Goal: Information Seeking & Learning: Obtain resource

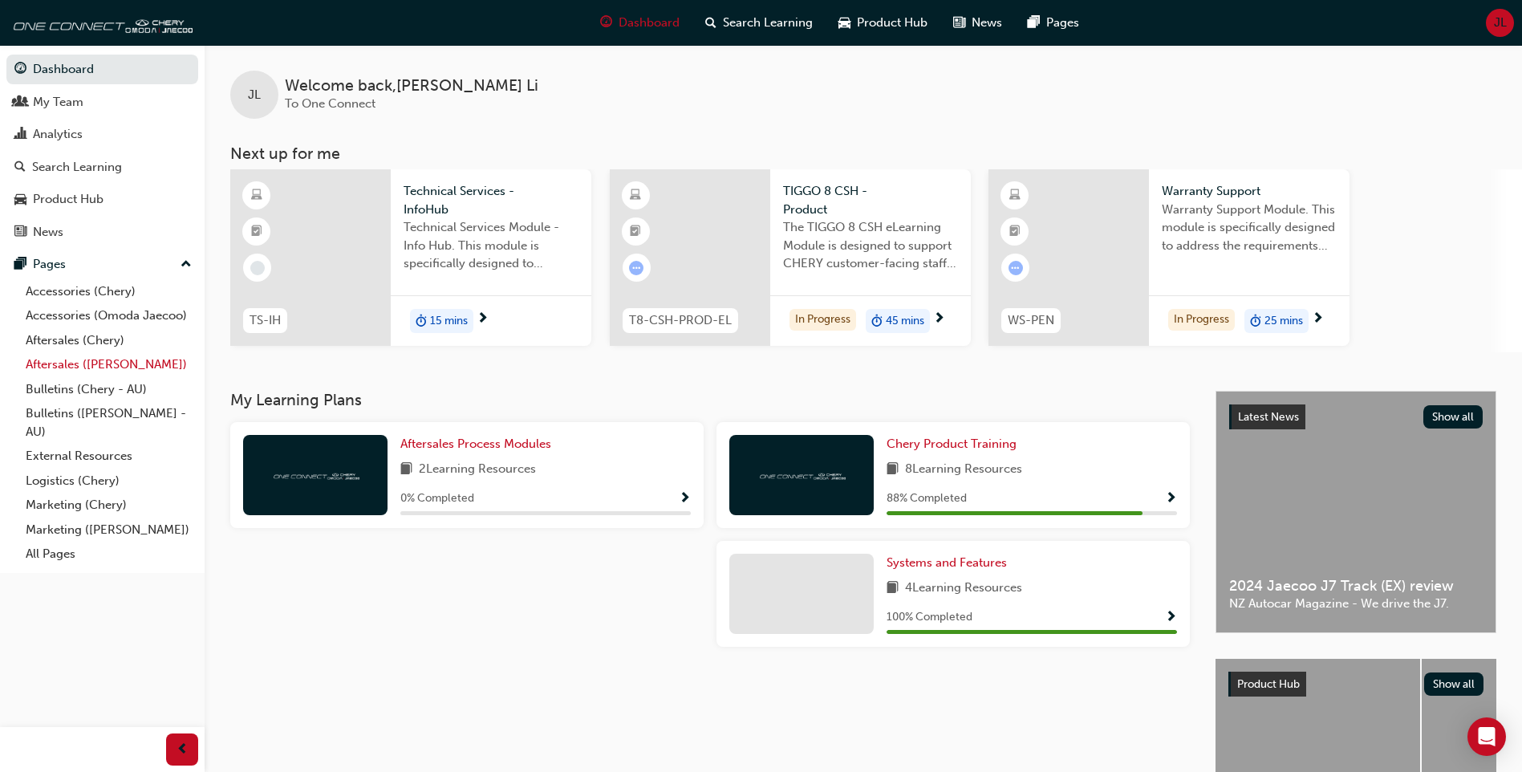
click at [59, 364] on link "Aftersales ([PERSON_NAME])" at bounding box center [108, 364] width 179 height 25
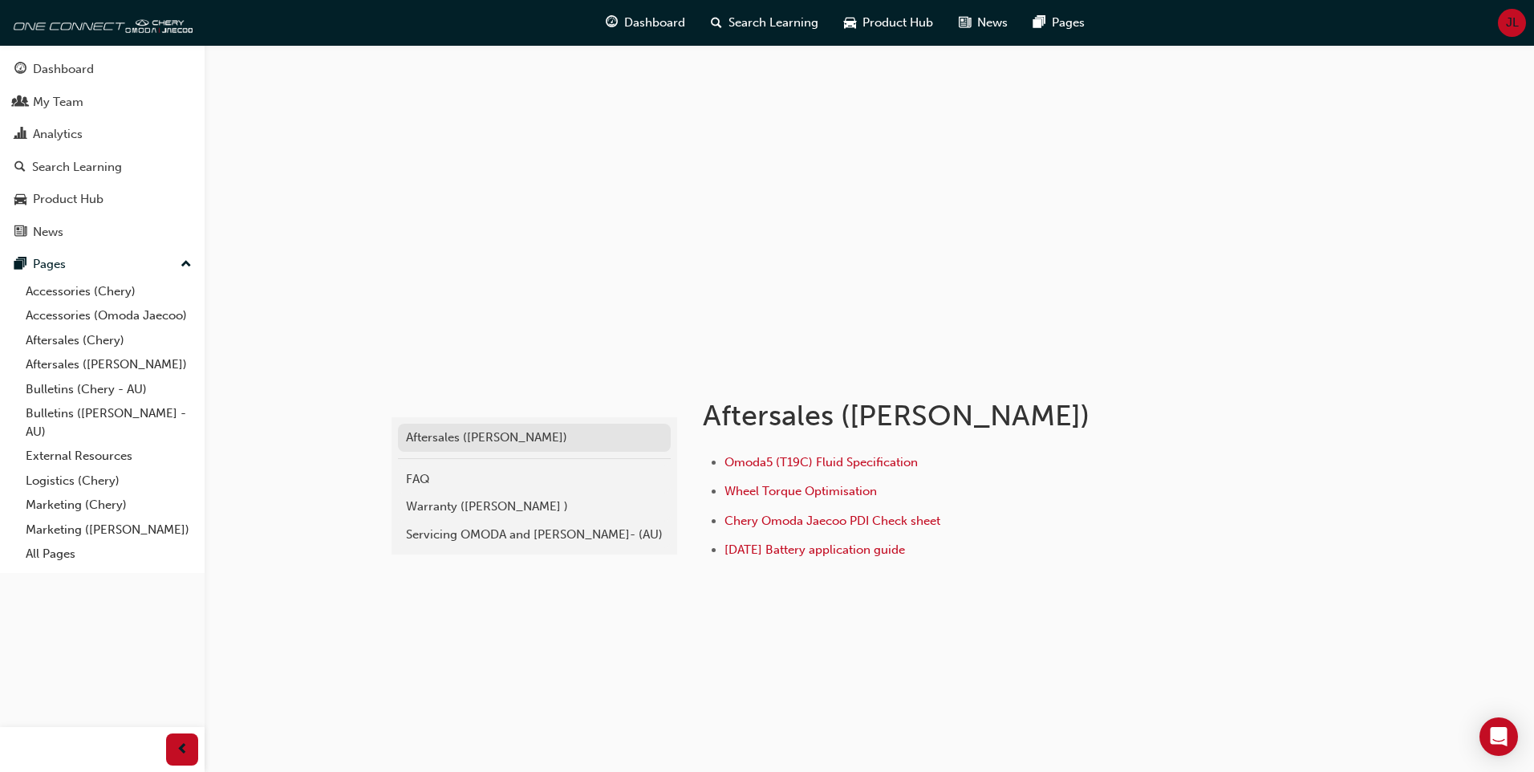
click at [471, 430] on div "Aftersales ([PERSON_NAME])" at bounding box center [534, 438] width 257 height 18
click at [453, 506] on div "Warranty (Omoda Jaecoo )" at bounding box center [534, 507] width 257 height 18
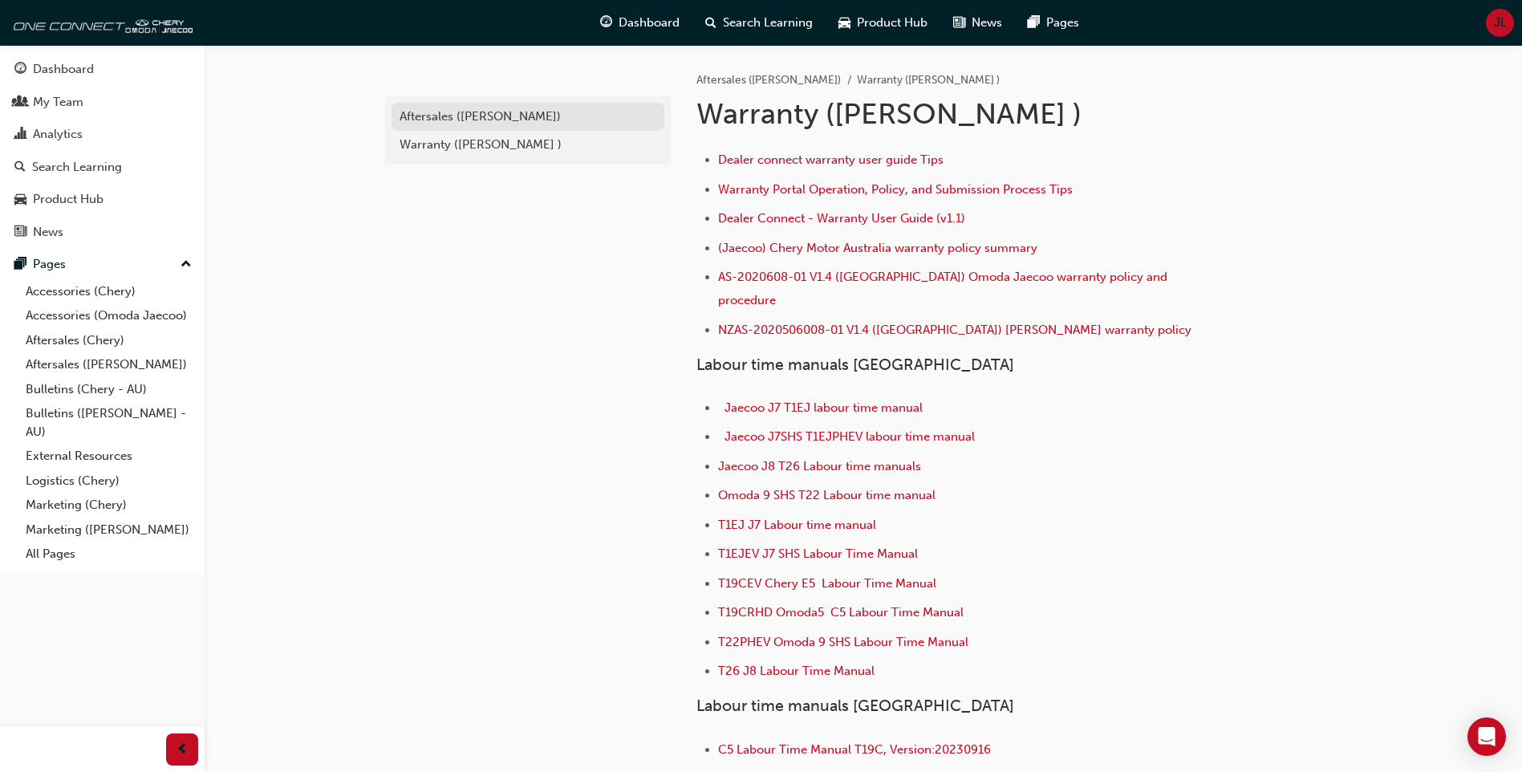
click at [450, 110] on div "Aftersales ([PERSON_NAME])" at bounding box center [528, 117] width 257 height 18
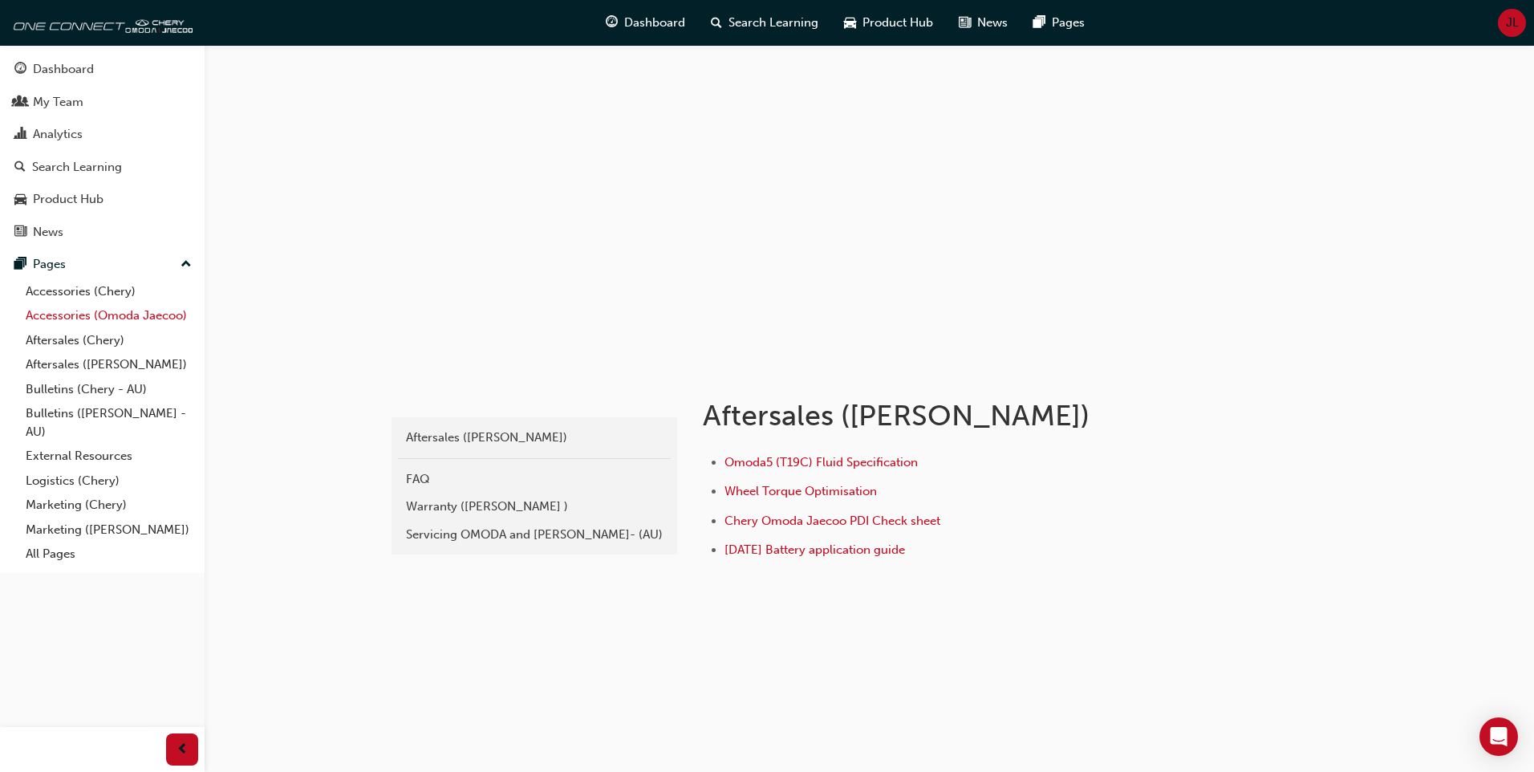
click at [120, 311] on link "Accessories (Omoda Jaecoo)" at bounding box center [108, 315] width 179 height 25
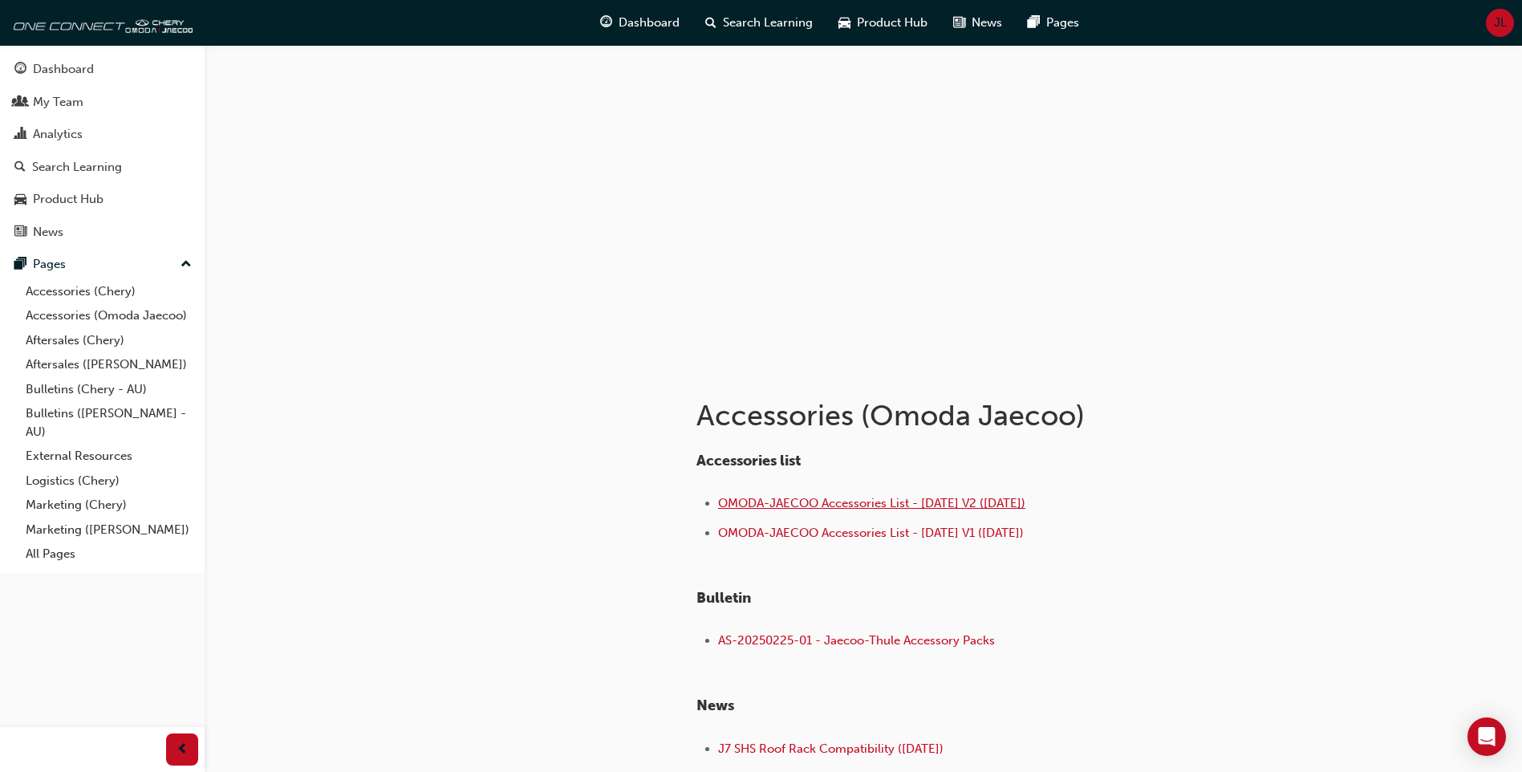
click at [971, 502] on span "OMODA-JAECOO Accessories List - [DATE] V2 ([DATE])" at bounding box center [871, 503] width 307 height 14
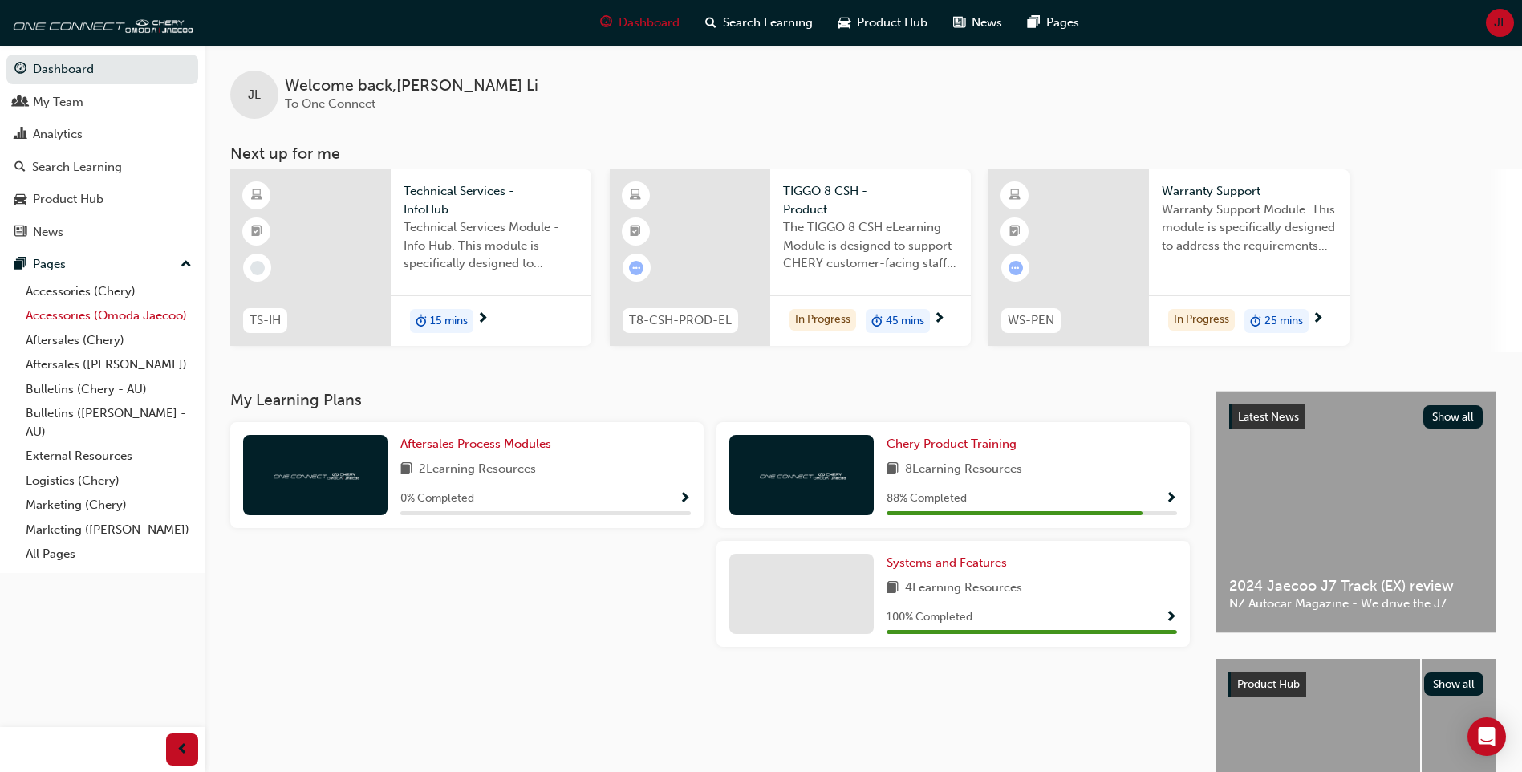
click at [99, 314] on link "Accessories (Omoda Jaecoo)" at bounding box center [108, 315] width 179 height 25
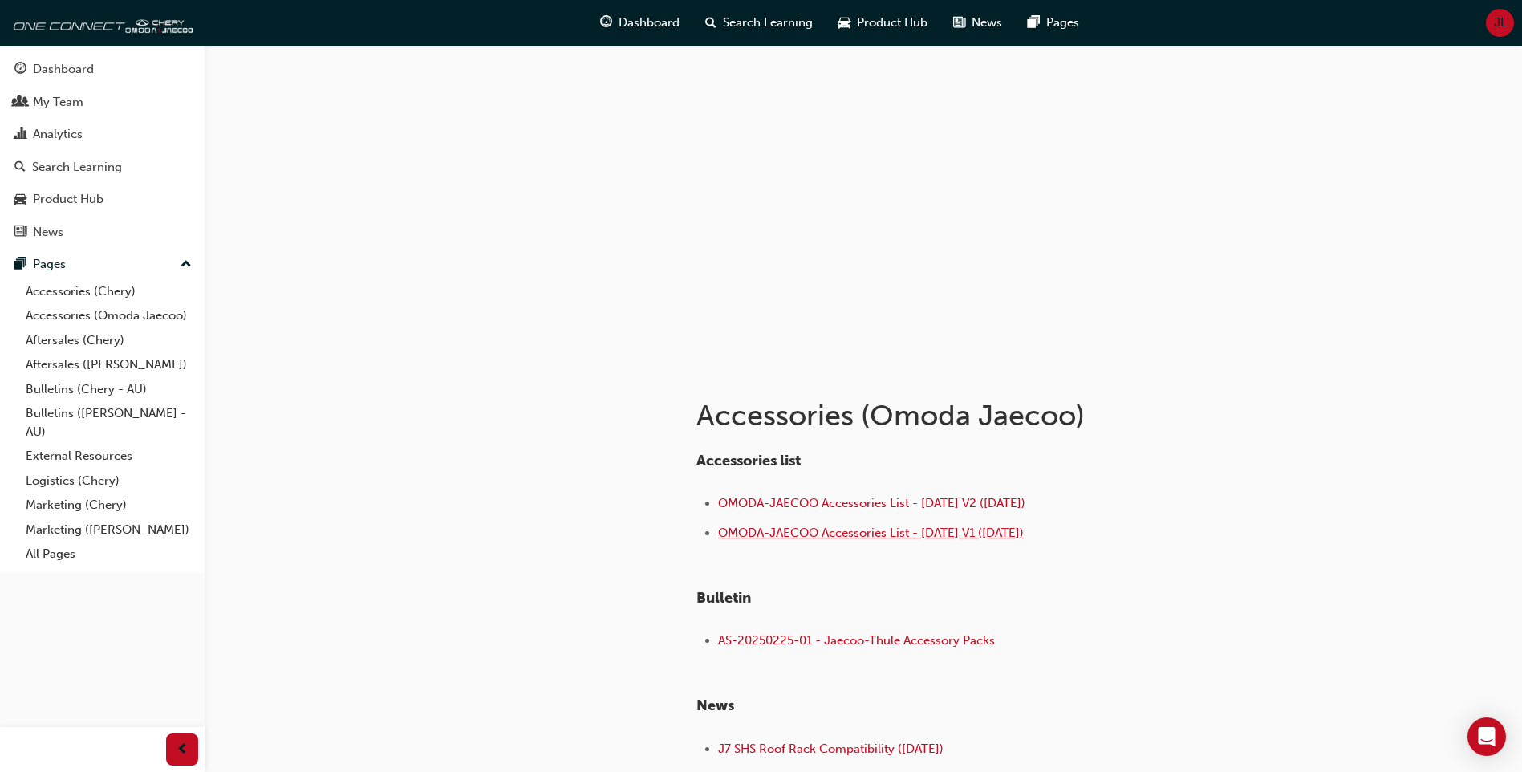
click at [975, 538] on span "OMODA-JAECOO Accessories List - Sep 25 V1 (16.09.25)" at bounding box center [871, 533] width 306 height 14
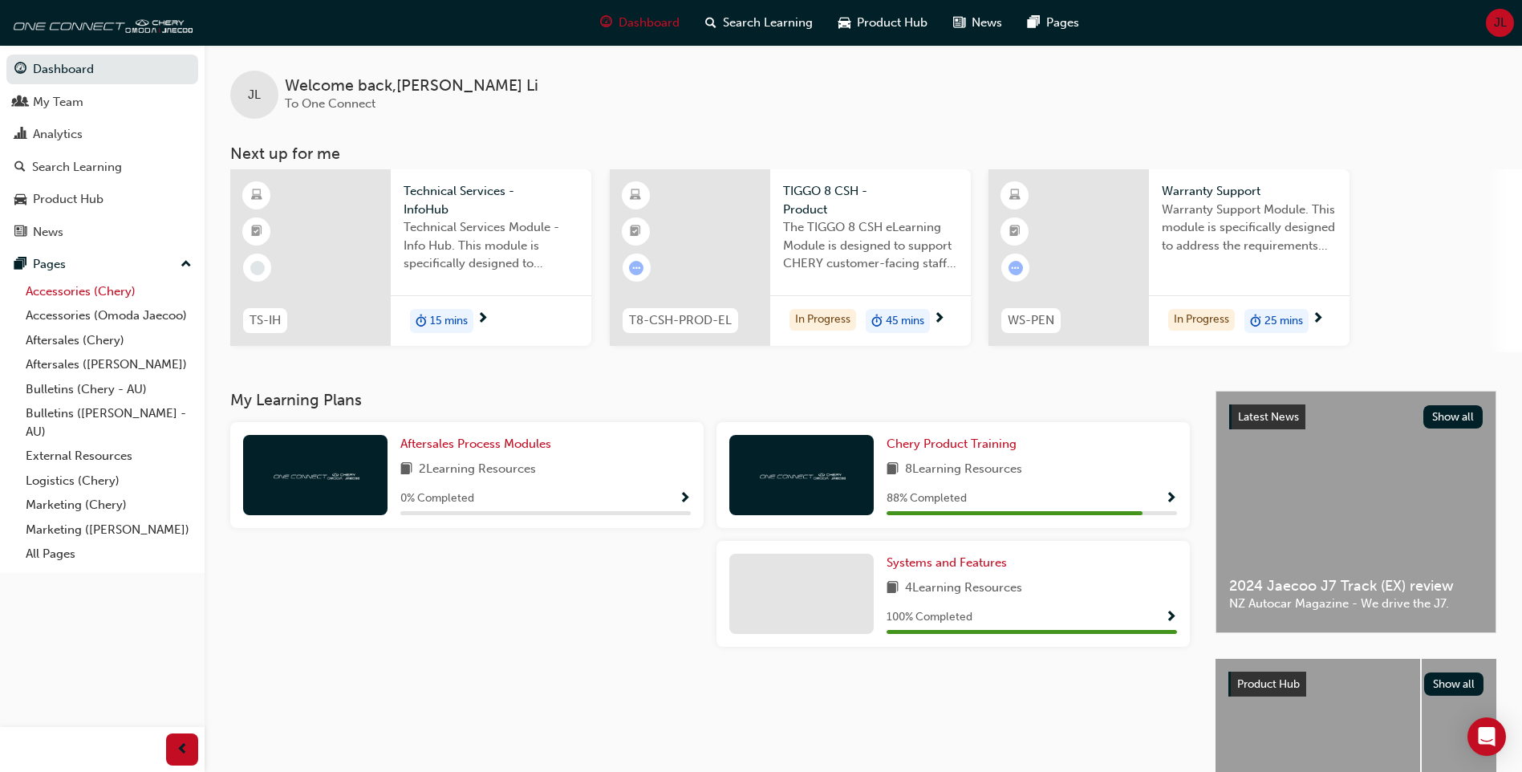
click at [96, 292] on link "Accessories (Chery)" at bounding box center [108, 291] width 179 height 25
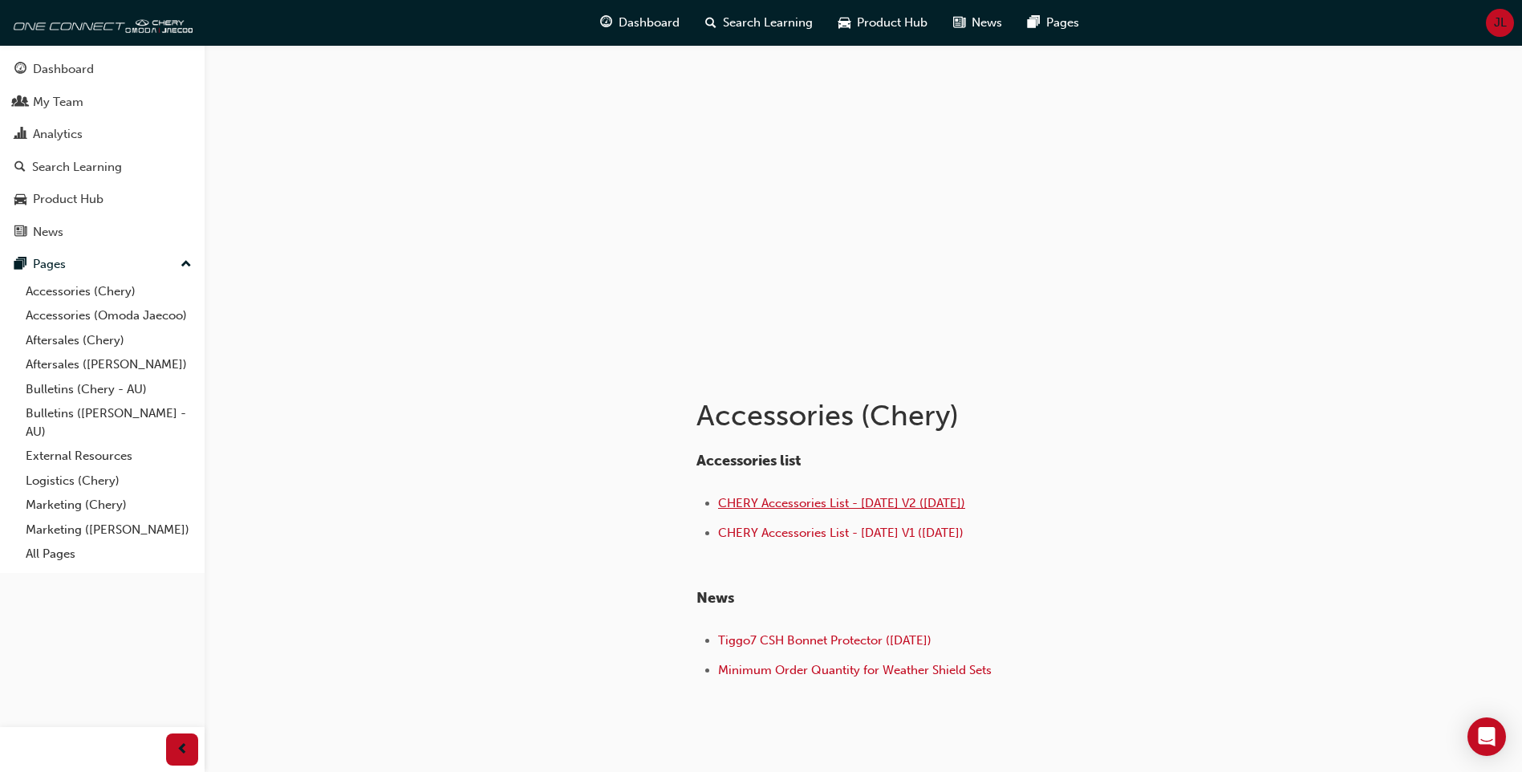
click at [937, 503] on span "CHERY Accessories List - [DATE] V2 ([DATE])" at bounding box center [841, 503] width 247 height 14
click at [100, 313] on link "Accessories (Omoda Jaecoo)" at bounding box center [108, 315] width 179 height 25
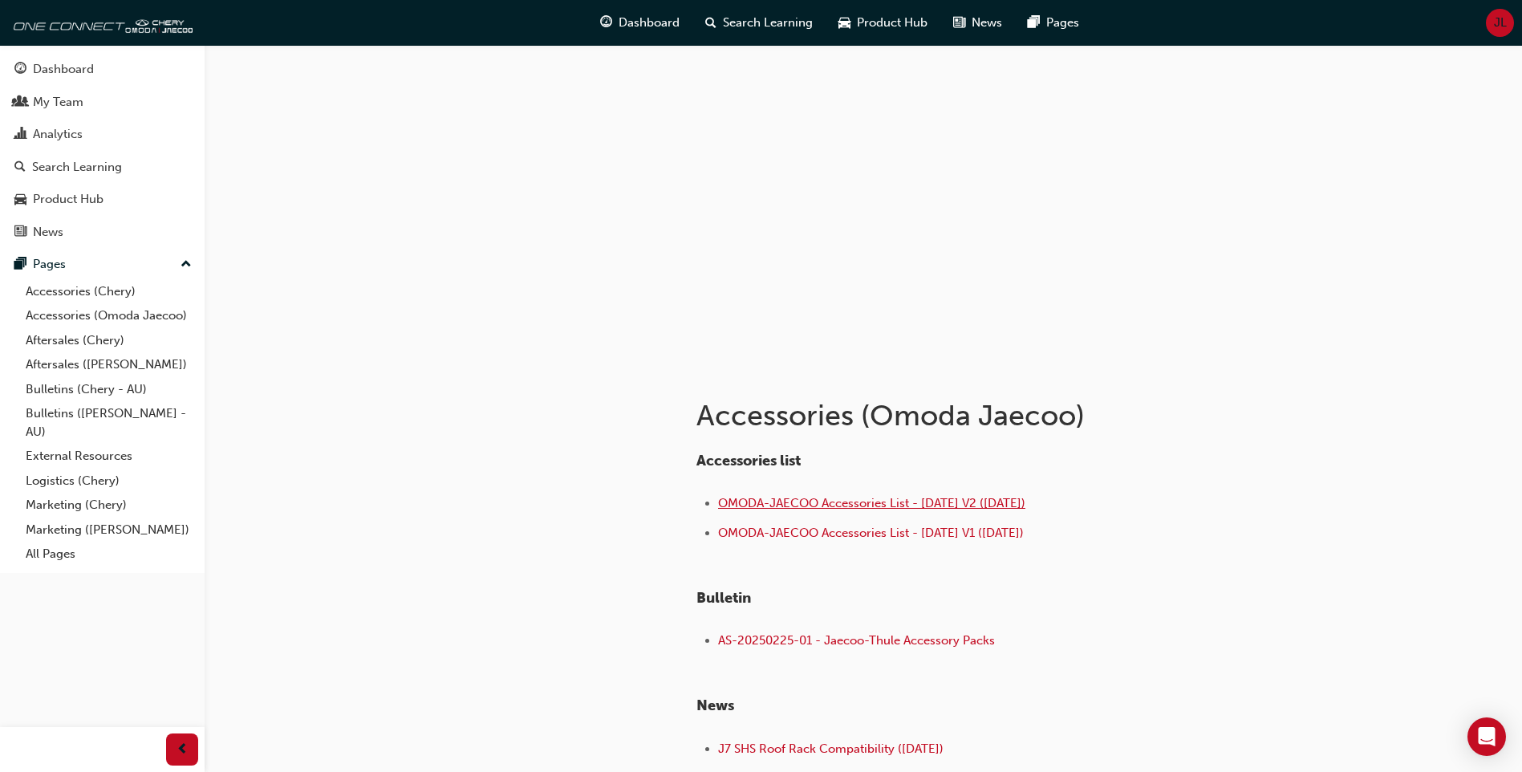
click at [868, 502] on span "OMODA-JAECOO Accessories List - [DATE] V2 ([DATE])" at bounding box center [871, 503] width 307 height 14
click at [108, 297] on link "Accessories (Chery)" at bounding box center [108, 291] width 179 height 25
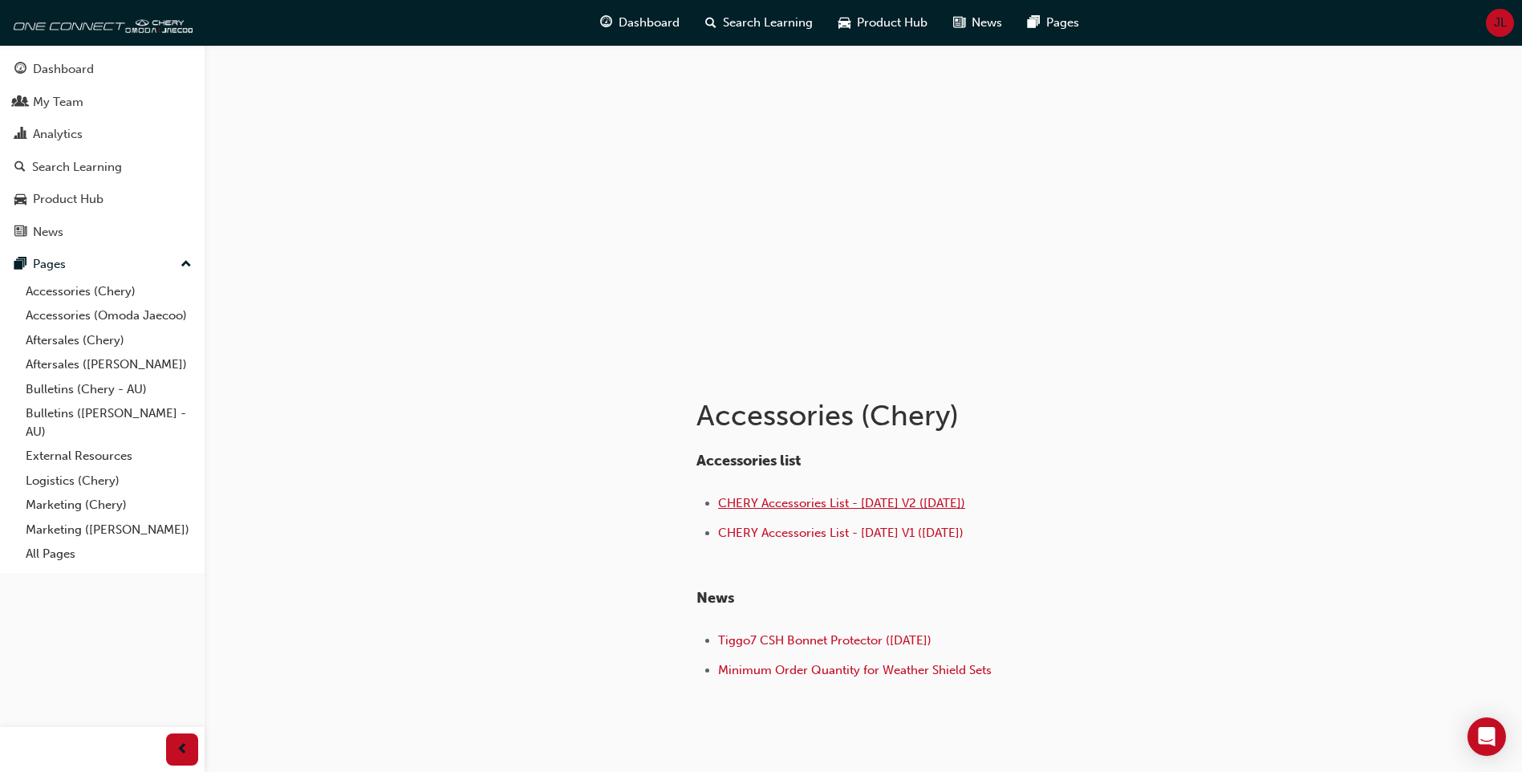
click at [845, 501] on span "CHERY Accessories List - [DATE] V2 ([DATE])" at bounding box center [841, 503] width 247 height 14
